Goal: Transaction & Acquisition: Obtain resource

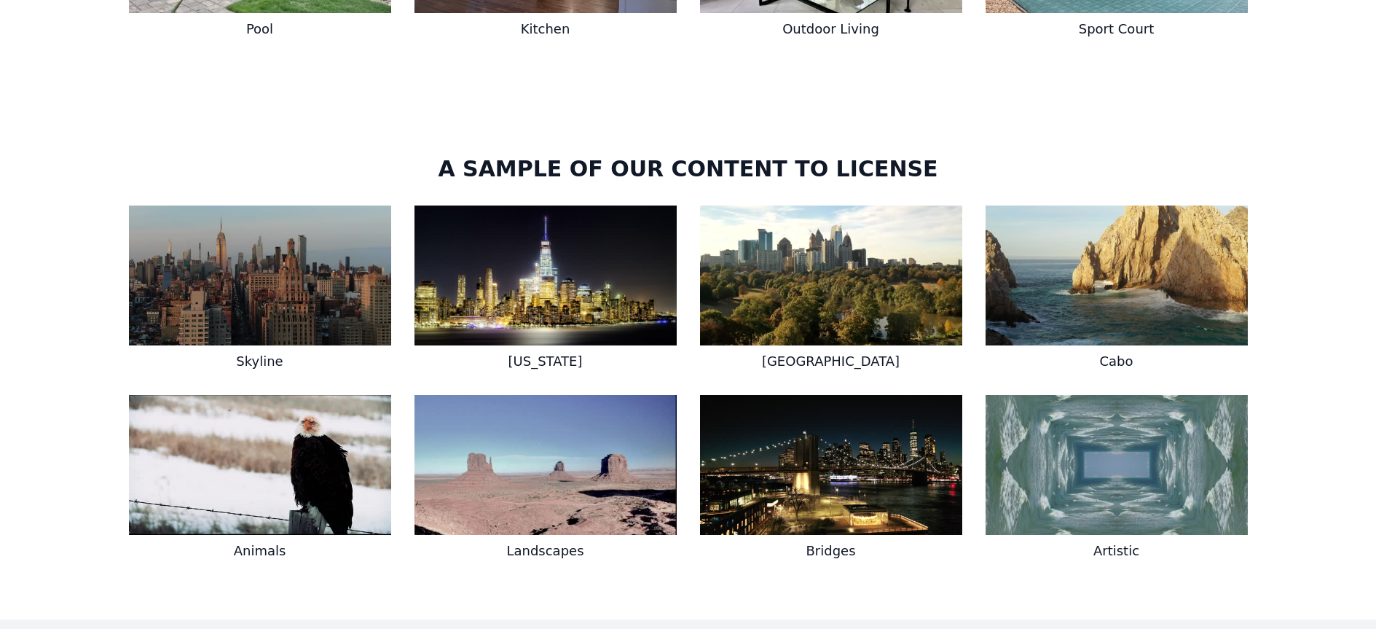
scroll to position [2360, 0]
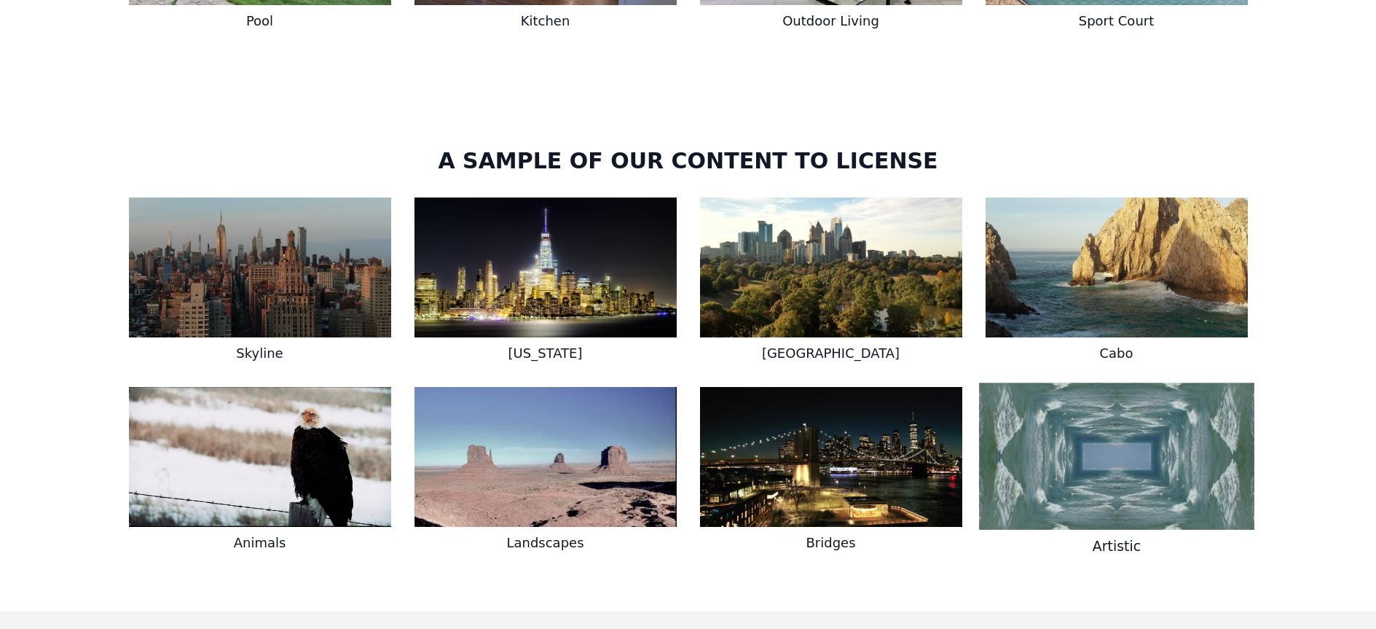
click at [1124, 458] on img at bounding box center [1116, 455] width 275 height 147
click at [1116, 535] on h3 "Artistic" at bounding box center [1116, 545] width 275 height 21
drag, startPoint x: 1116, startPoint y: 528, endPoint x: 1104, endPoint y: 514, distance: 18.7
click at [1116, 535] on h3 "Artistic" at bounding box center [1116, 545] width 275 height 21
drag, startPoint x: 1072, startPoint y: 471, endPoint x: 1099, endPoint y: 351, distance: 122.5
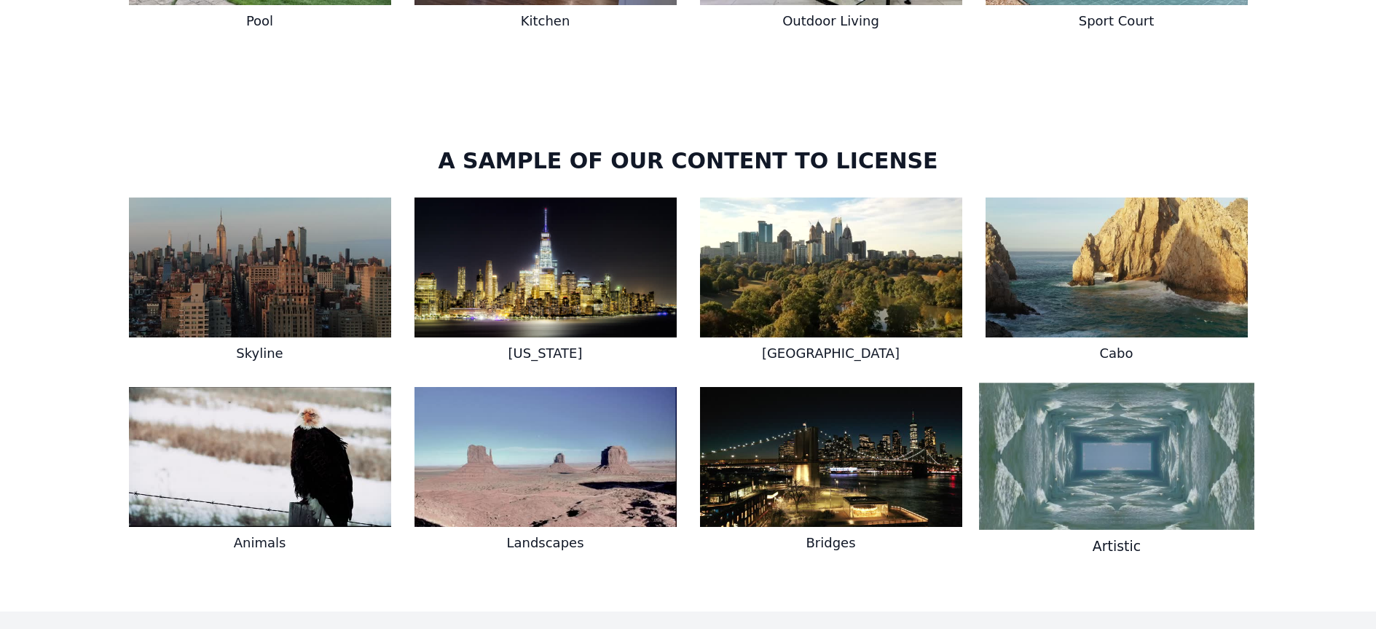
click at [1072, 470] on img at bounding box center [1116, 455] width 275 height 147
click at [1020, 428] on img at bounding box center [1116, 455] width 275 height 147
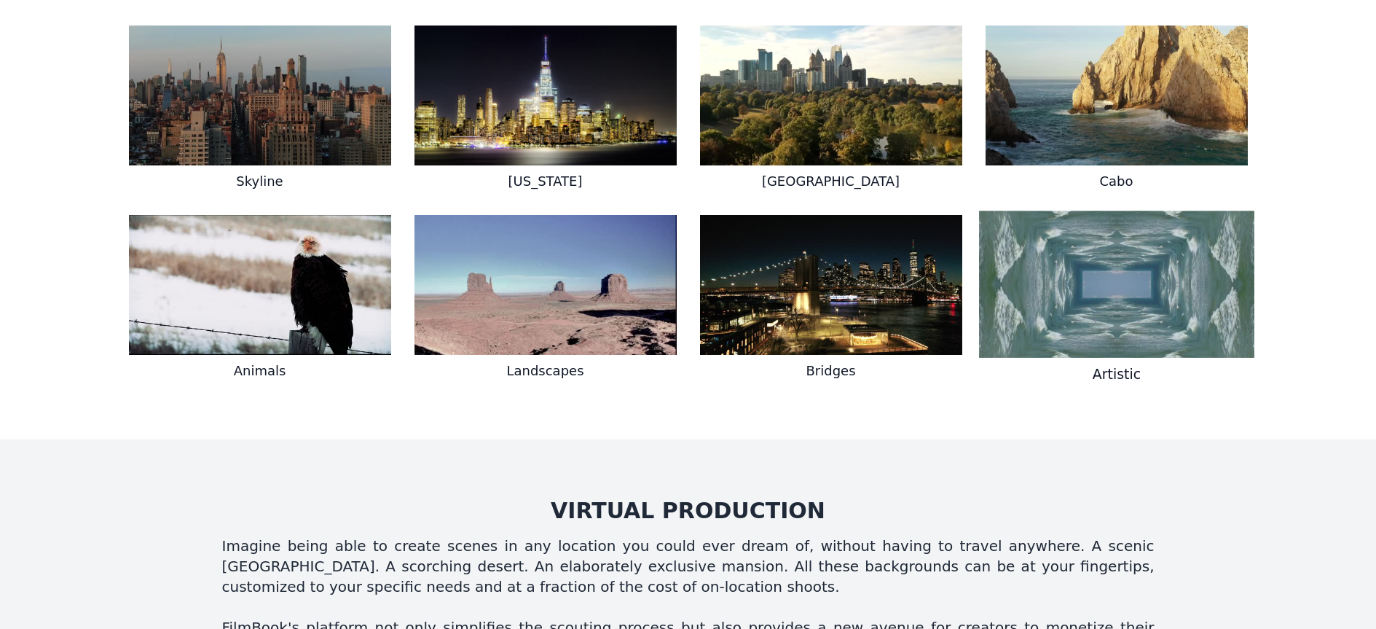
scroll to position [2602, 0]
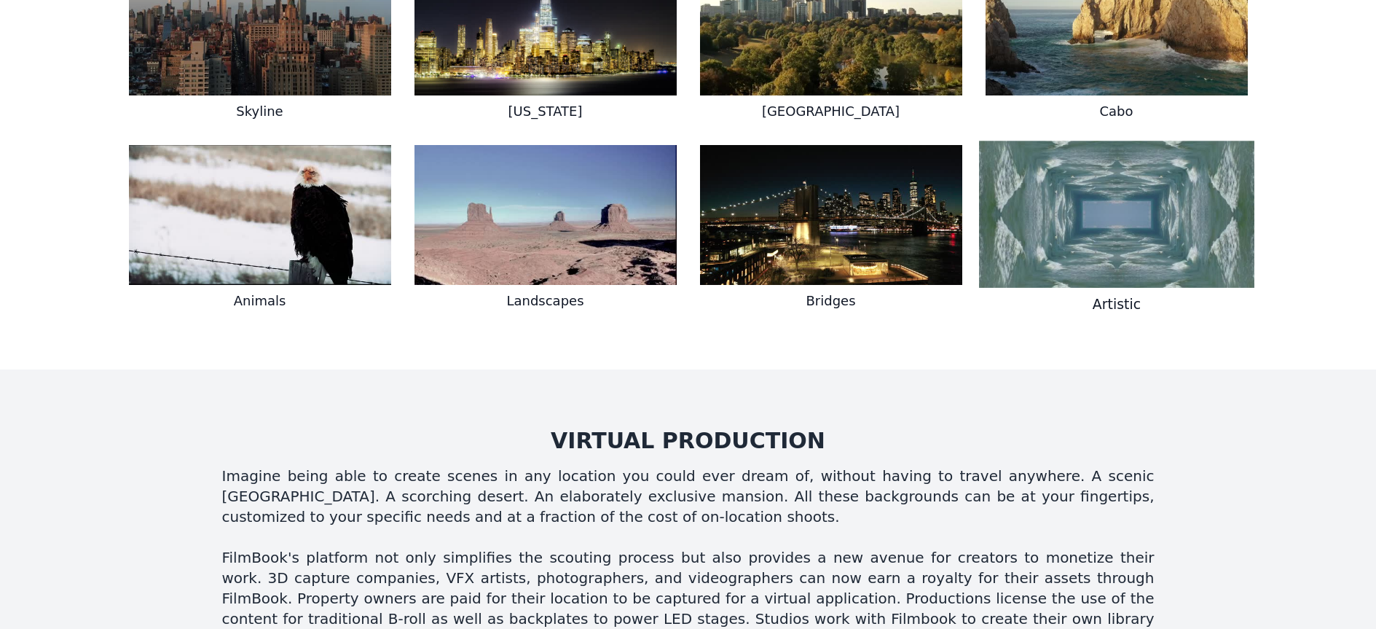
click at [1118, 294] on h3 "Artistic" at bounding box center [1116, 304] width 275 height 21
click at [1159, 248] on img at bounding box center [1116, 214] width 275 height 147
click at [1126, 294] on h3 "Artistic" at bounding box center [1116, 304] width 275 height 21
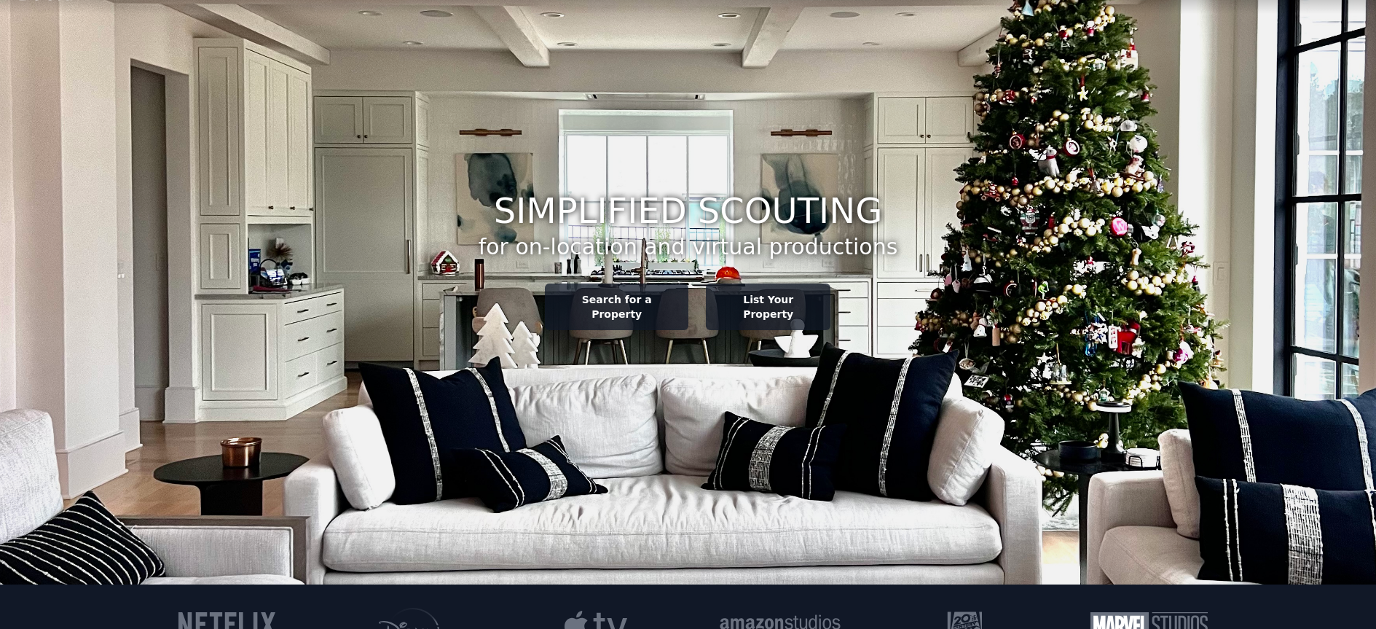
scroll to position [0, 0]
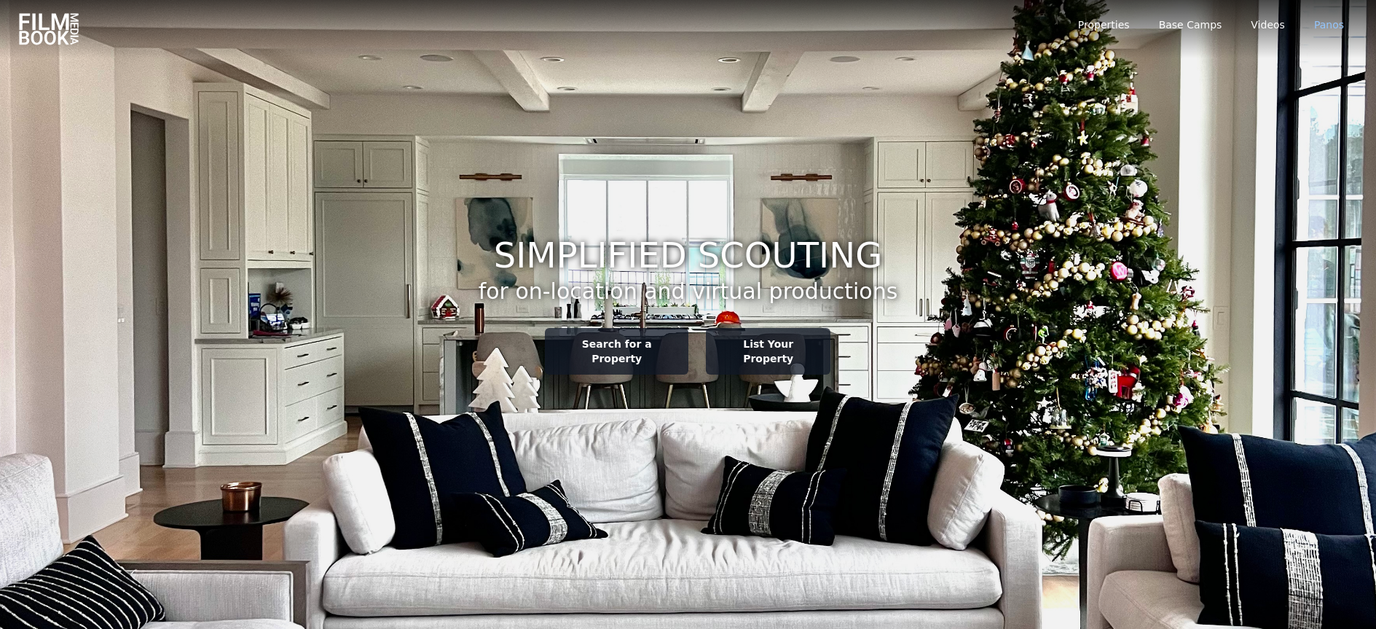
click at [1324, 25] on link "Panos" at bounding box center [1329, 24] width 30 height 15
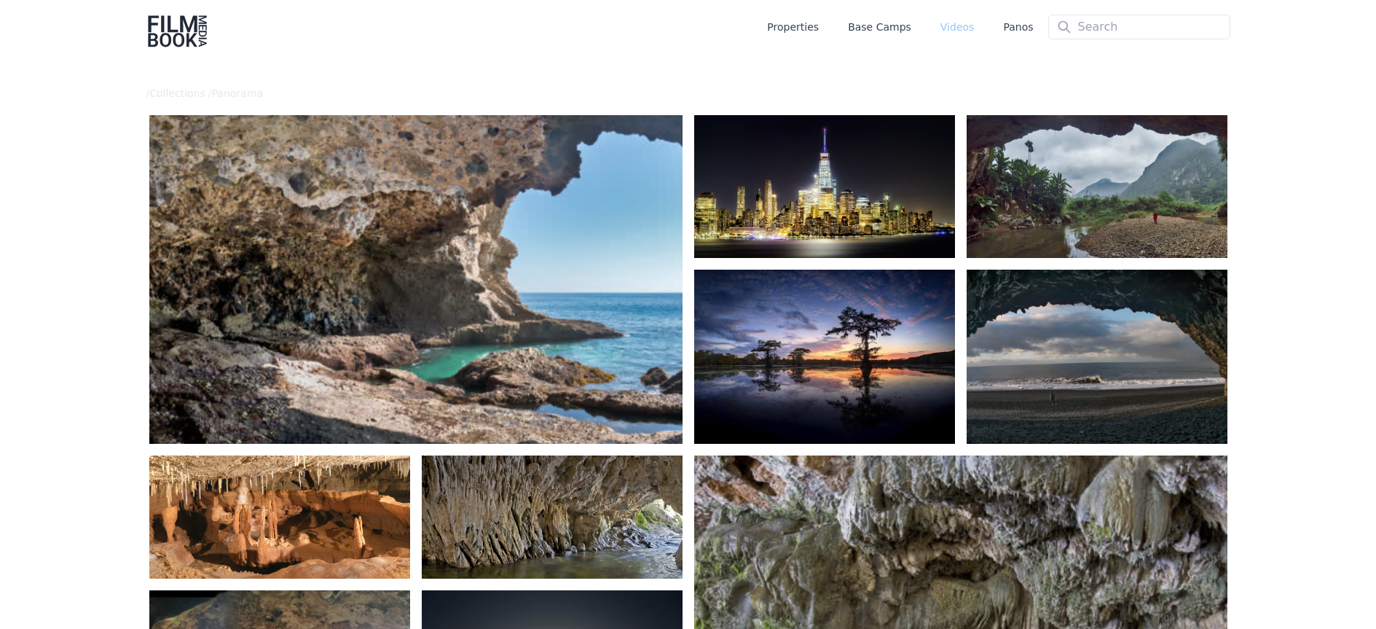
click at [962, 25] on link "Videos" at bounding box center [958, 27] width 34 height 15
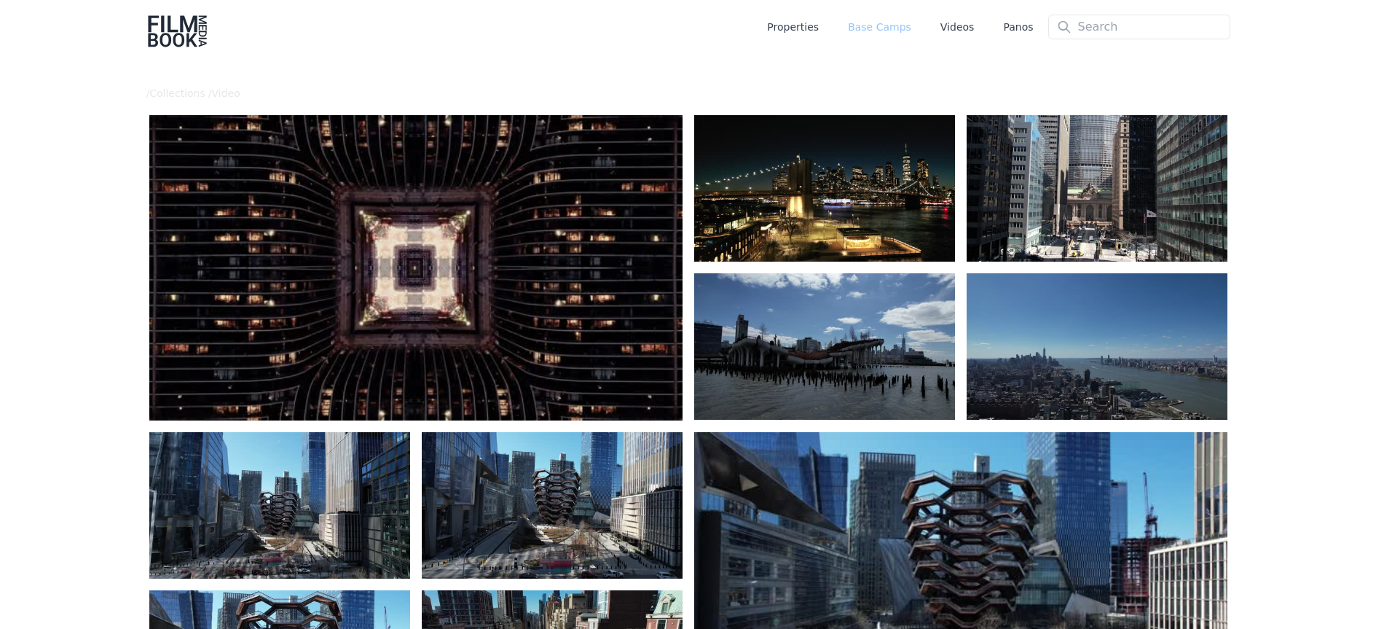
click at [889, 27] on link "Base Camps" at bounding box center [879, 27] width 63 height 15
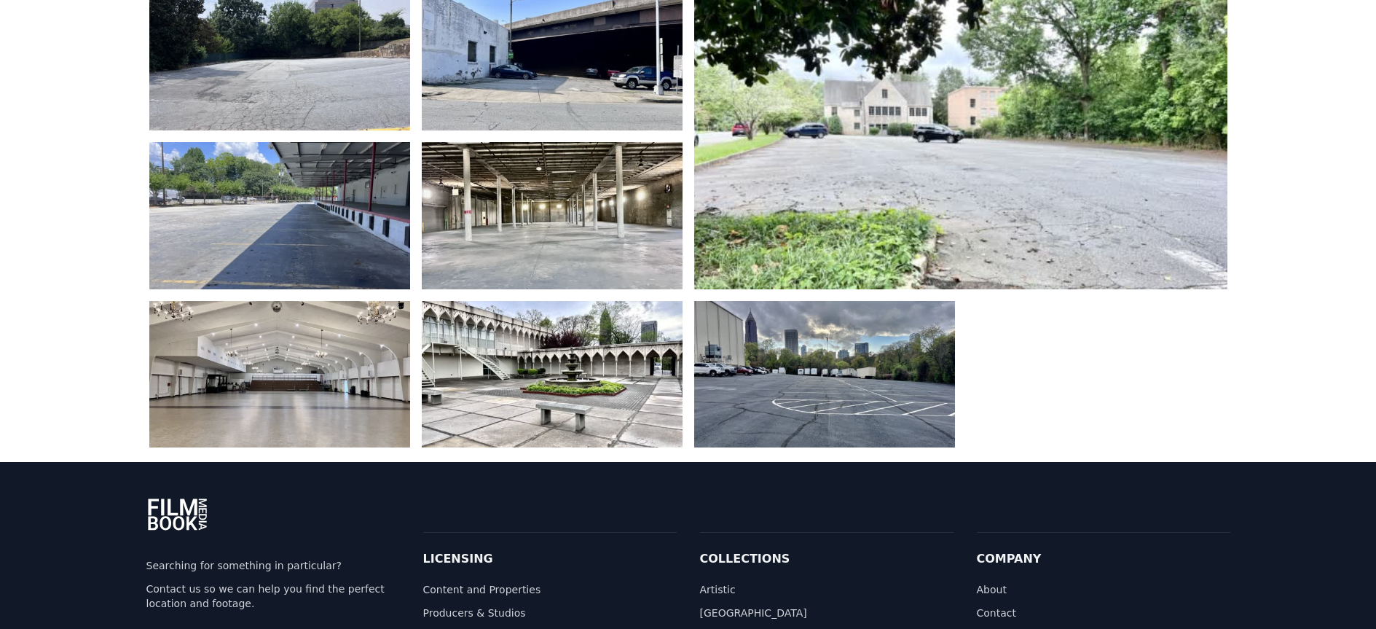
scroll to position [562, 0]
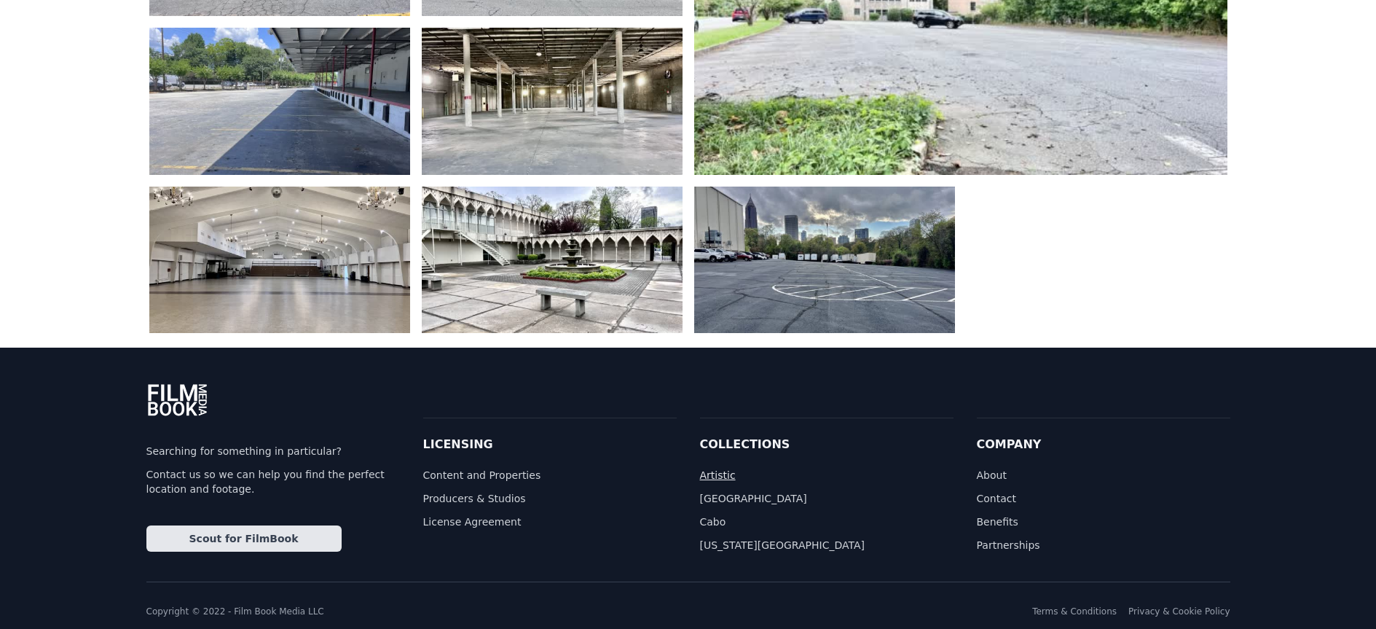
click at [723, 475] on link "Artistic" at bounding box center [827, 475] width 254 height 15
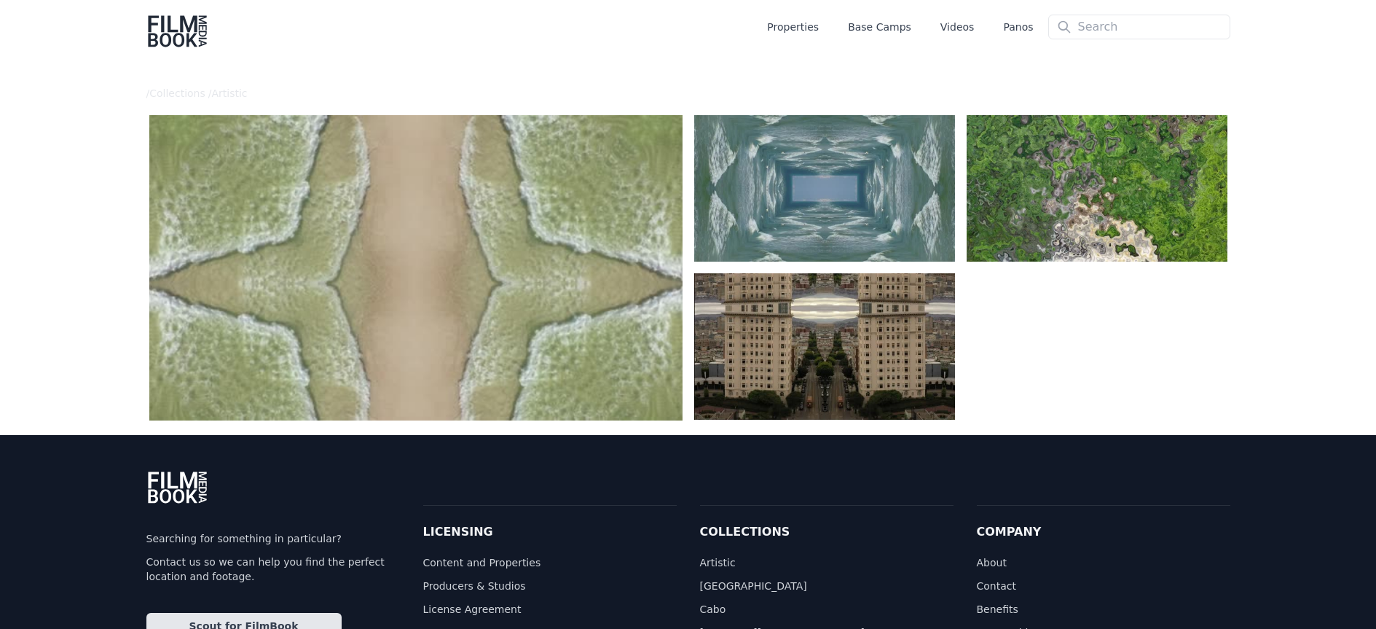
click at [562, 255] on video at bounding box center [415, 267] width 533 height 305
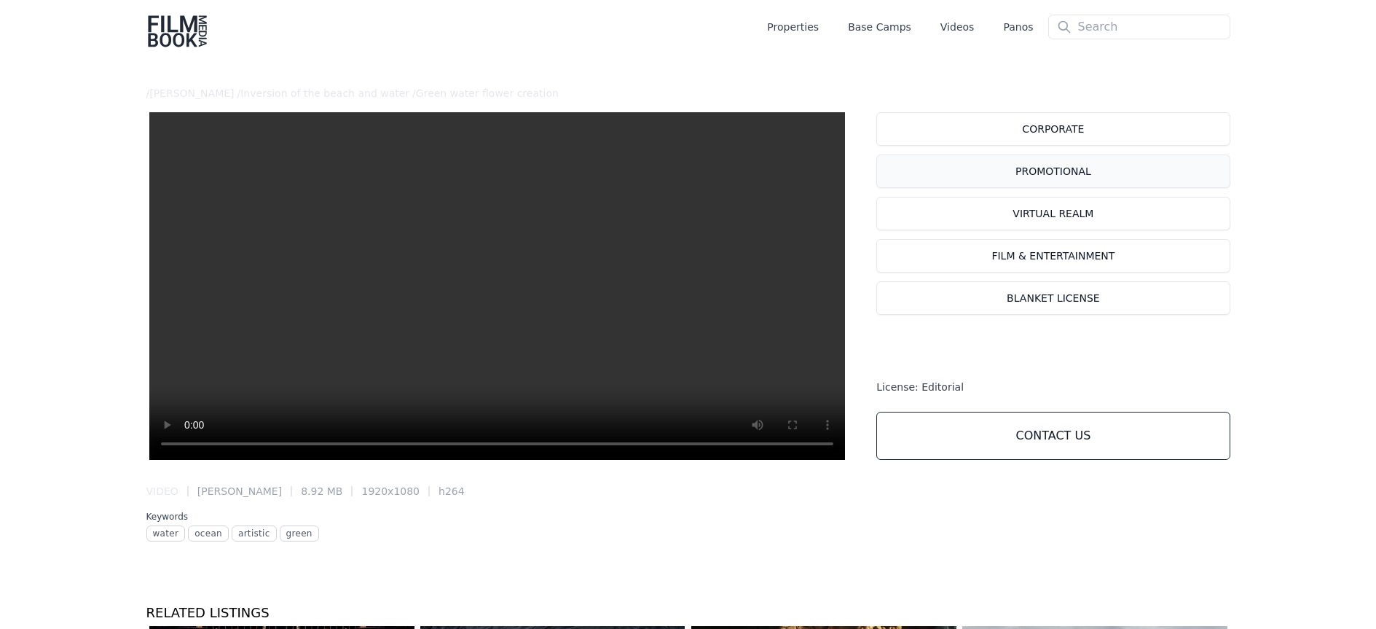
click at [1046, 175] on label "PROMOTIONAL" at bounding box center [1052, 171] width 353 height 34
radio input "true"
click at [1048, 170] on label "PROMOTIONAL" at bounding box center [1052, 171] width 353 height 34
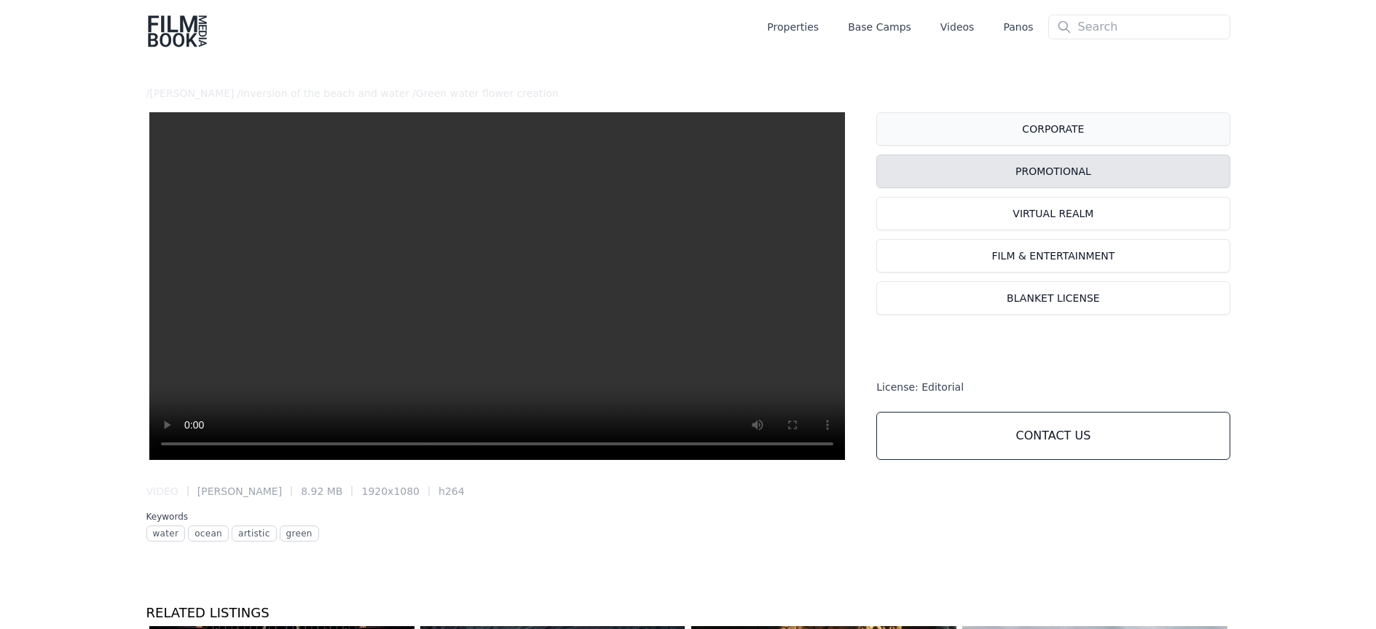
click at [1053, 135] on label "CORPORATE" at bounding box center [1052, 129] width 353 height 34
radio input "true"
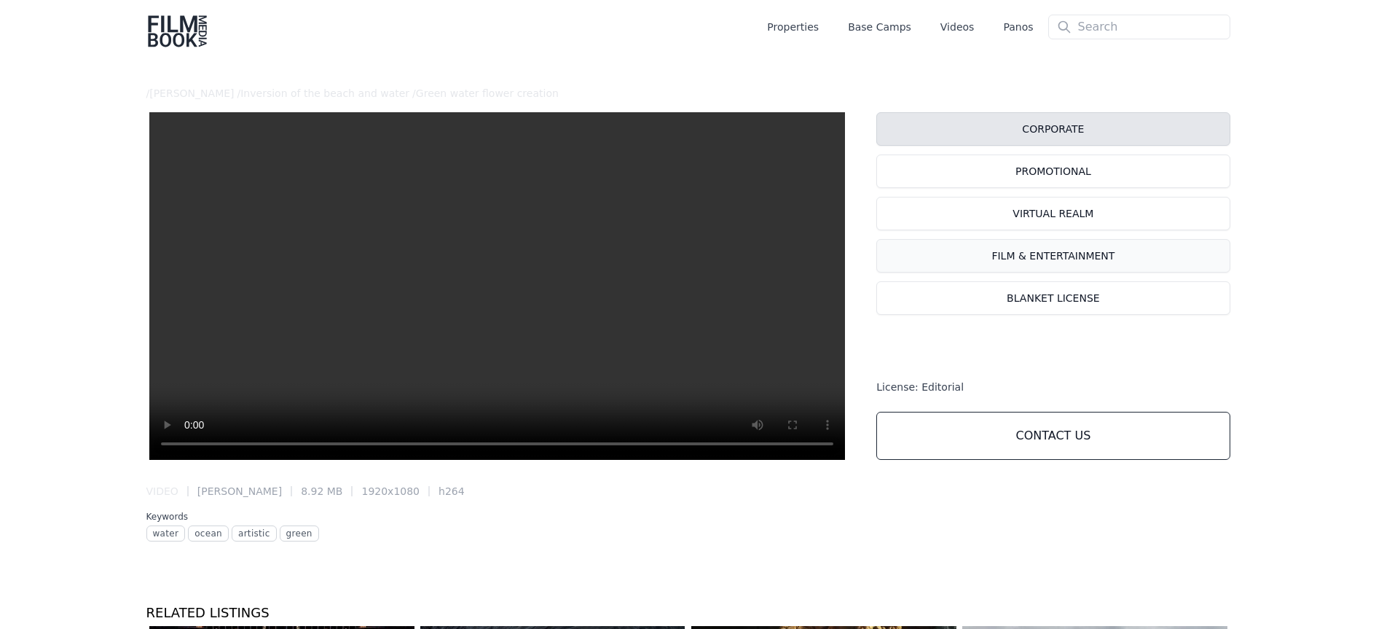
click at [1048, 256] on label "FILM & ENTERTAINMENT" at bounding box center [1052, 256] width 353 height 34
radio input "true"
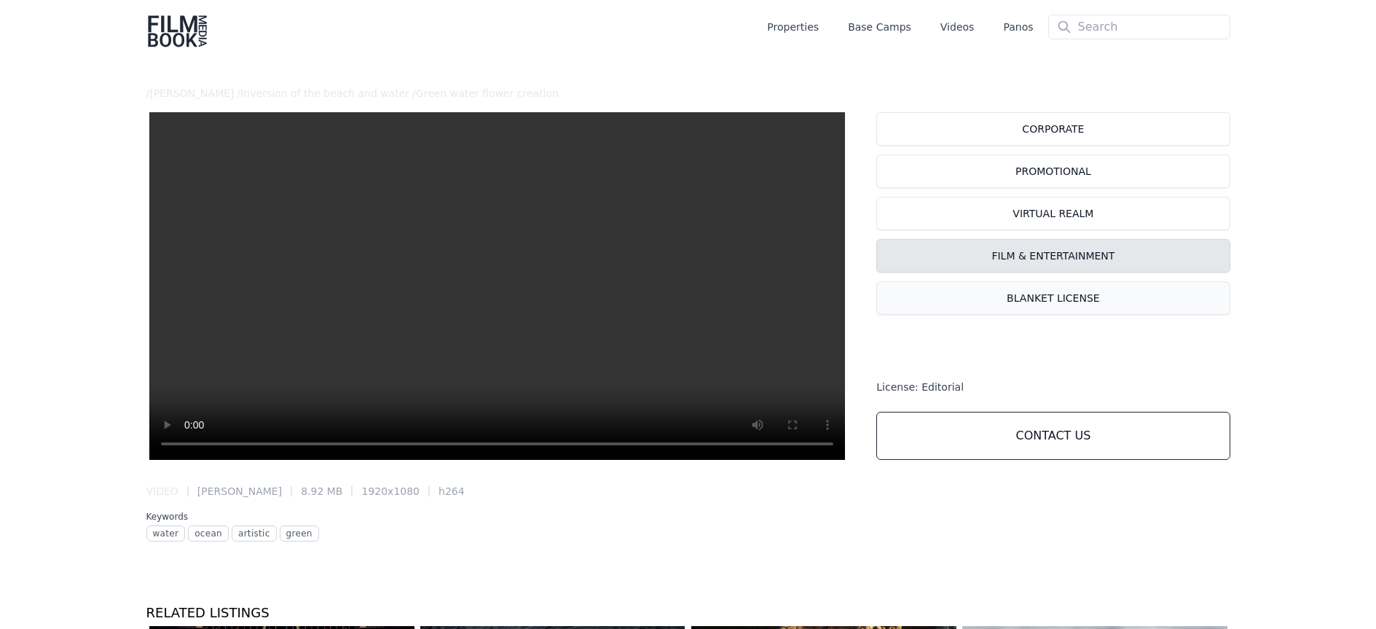
click at [1034, 296] on label "Blanket License" at bounding box center [1052, 298] width 353 height 34
radio input "true"
